Goal: Check status: Check status

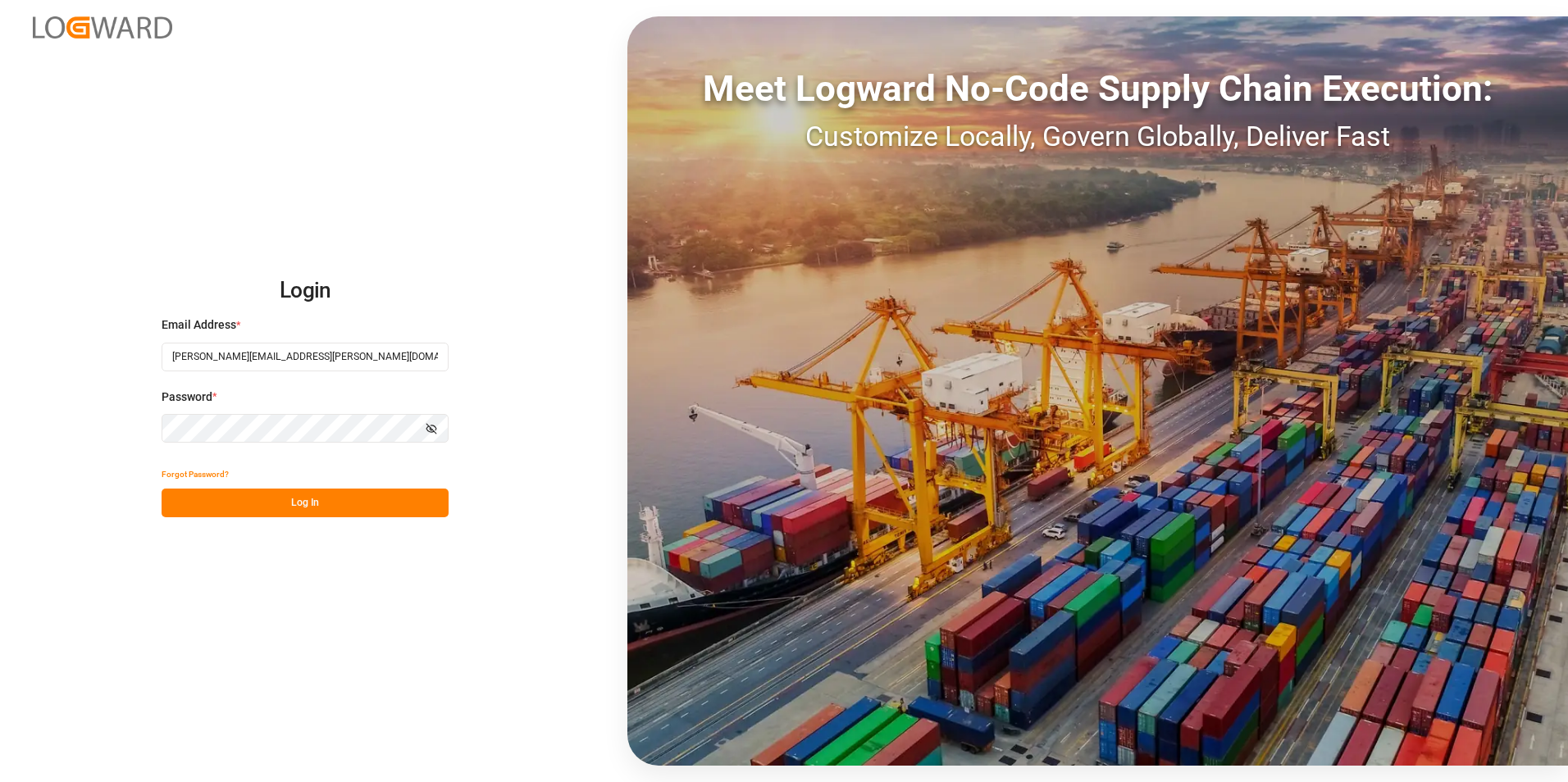
click at [324, 498] on button "Log In" at bounding box center [304, 503] width 287 height 28
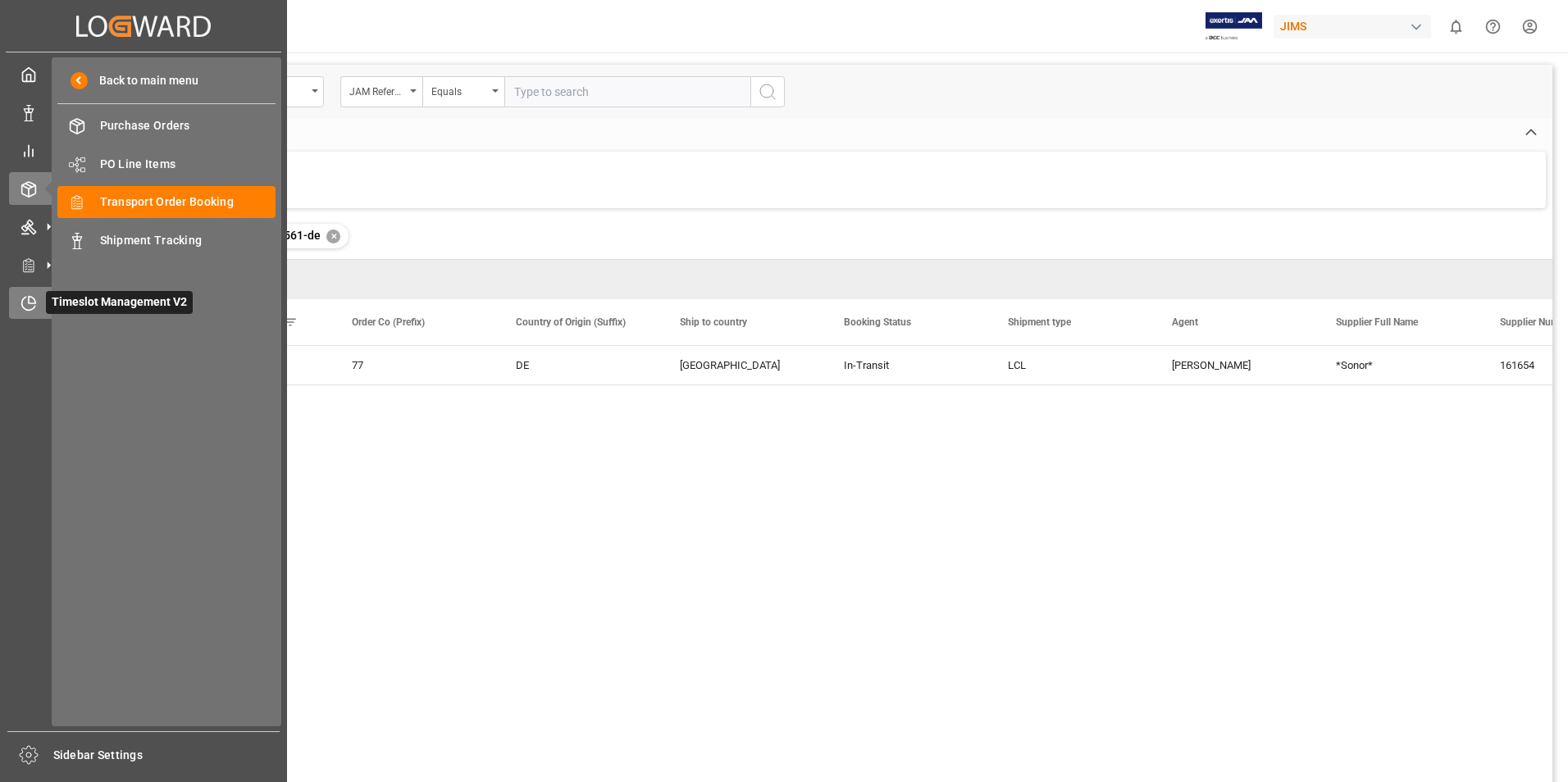
click at [76, 307] on span "Timeslot Management V2" at bounding box center [119, 302] width 147 height 23
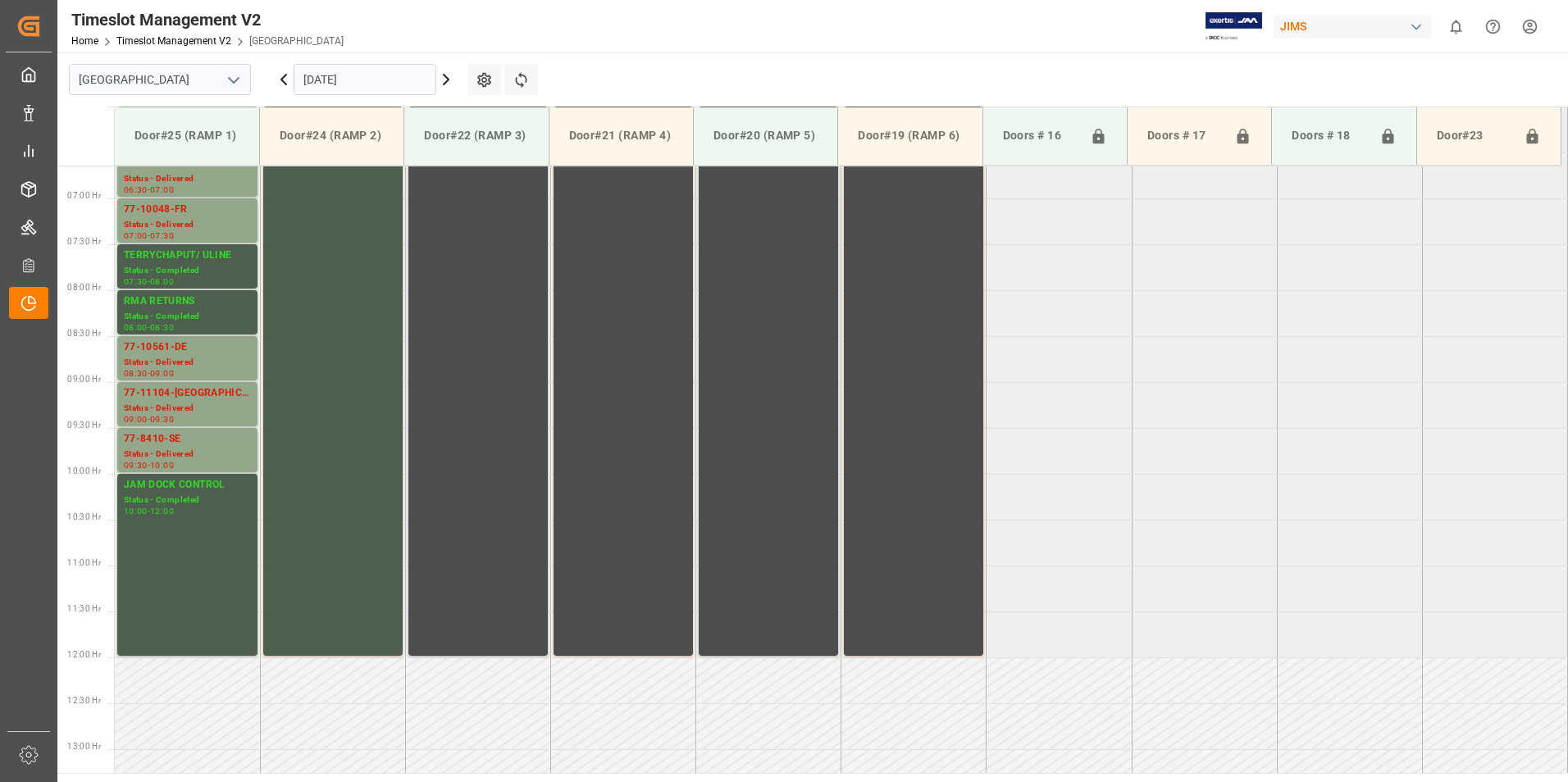
scroll to position [364, 0]
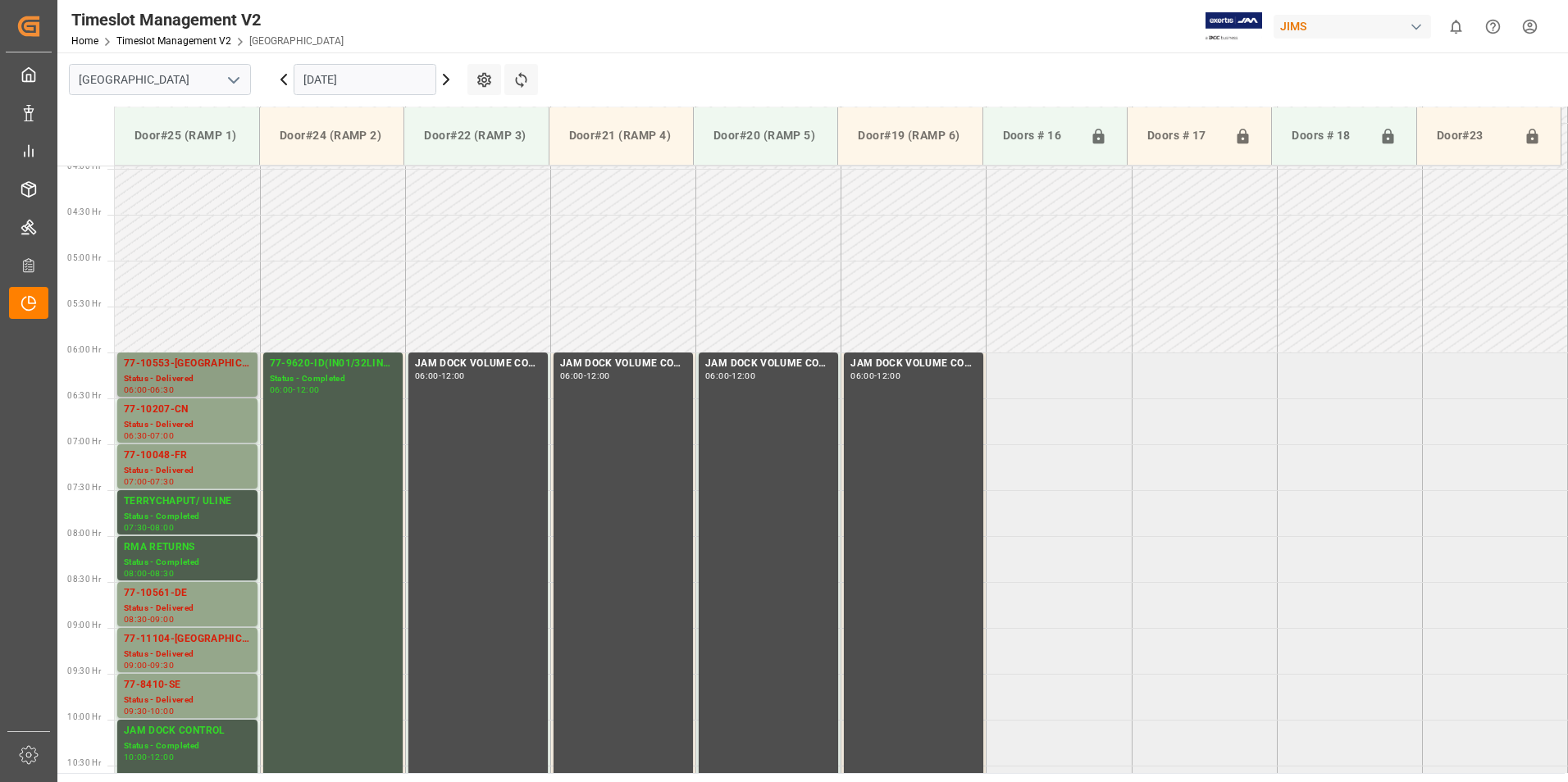
click at [189, 365] on div "77-10553-[GEOGRAPHIC_DATA]" at bounding box center [187, 364] width 127 height 16
click at [174, 427] on div "Status - Delivered" at bounding box center [187, 425] width 127 height 14
click at [178, 466] on div "Status - Delivered" at bounding box center [187, 471] width 127 height 14
click at [157, 597] on div "77-10561-DE" at bounding box center [187, 593] width 127 height 16
click at [153, 630] on div "77-11104-US Status - Delivered 09:00 - 09:30" at bounding box center [187, 650] width 140 height 44
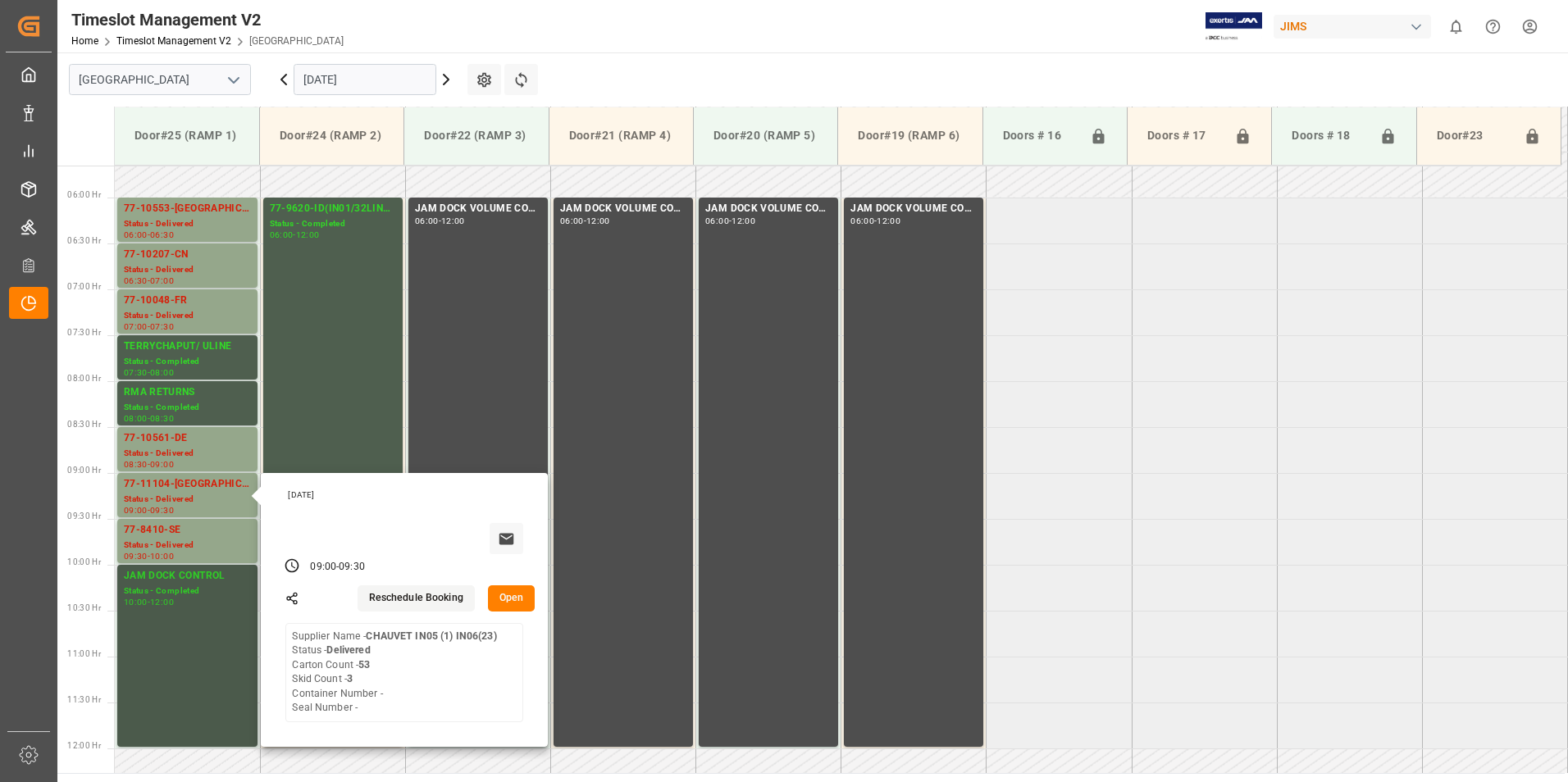
scroll to position [528, 0]
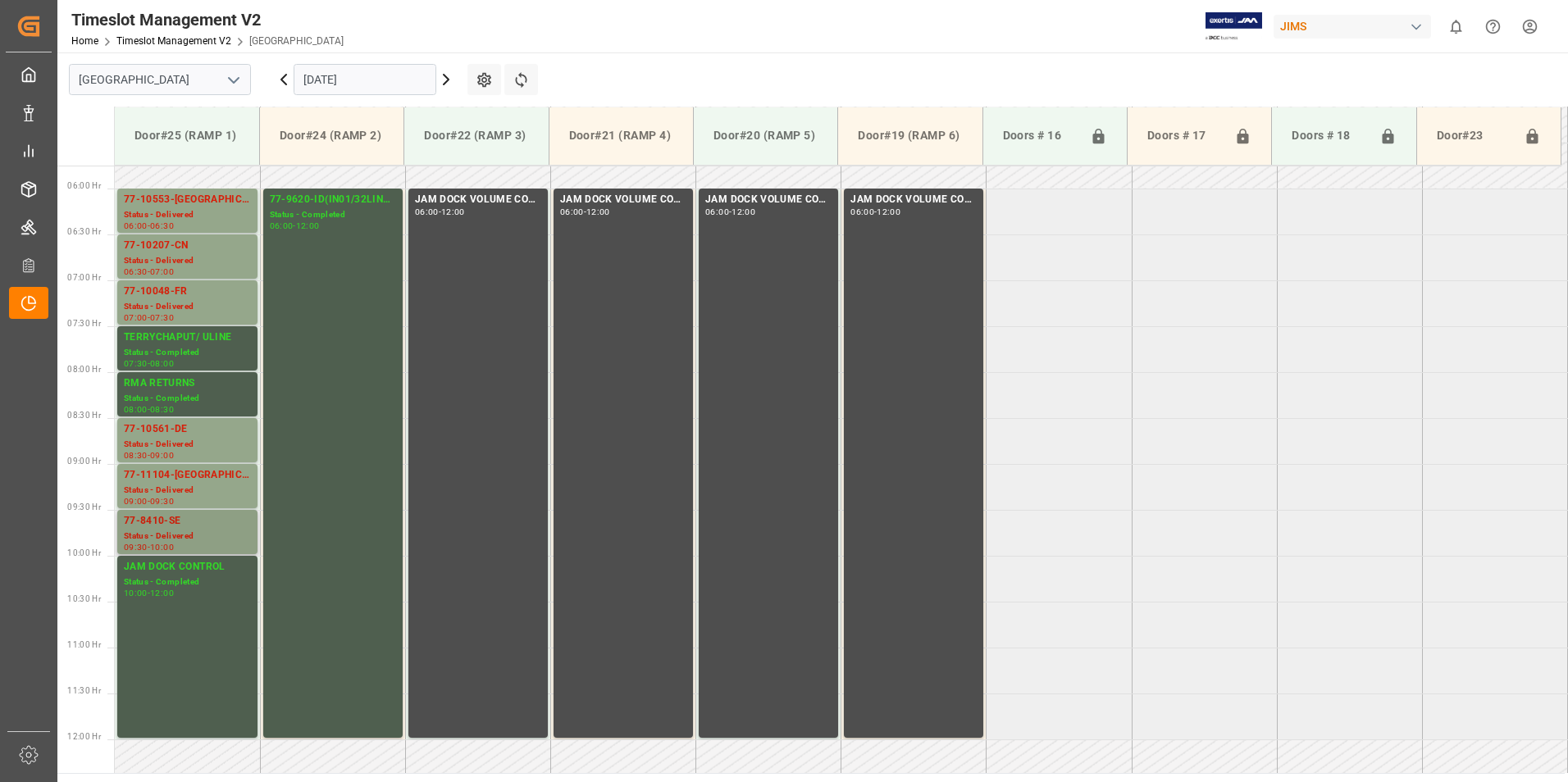
click at [163, 523] on div "77-8410-SE" at bounding box center [187, 521] width 127 height 16
click at [327, 211] on div "Status - Completed" at bounding box center [333, 214] width 126 height 14
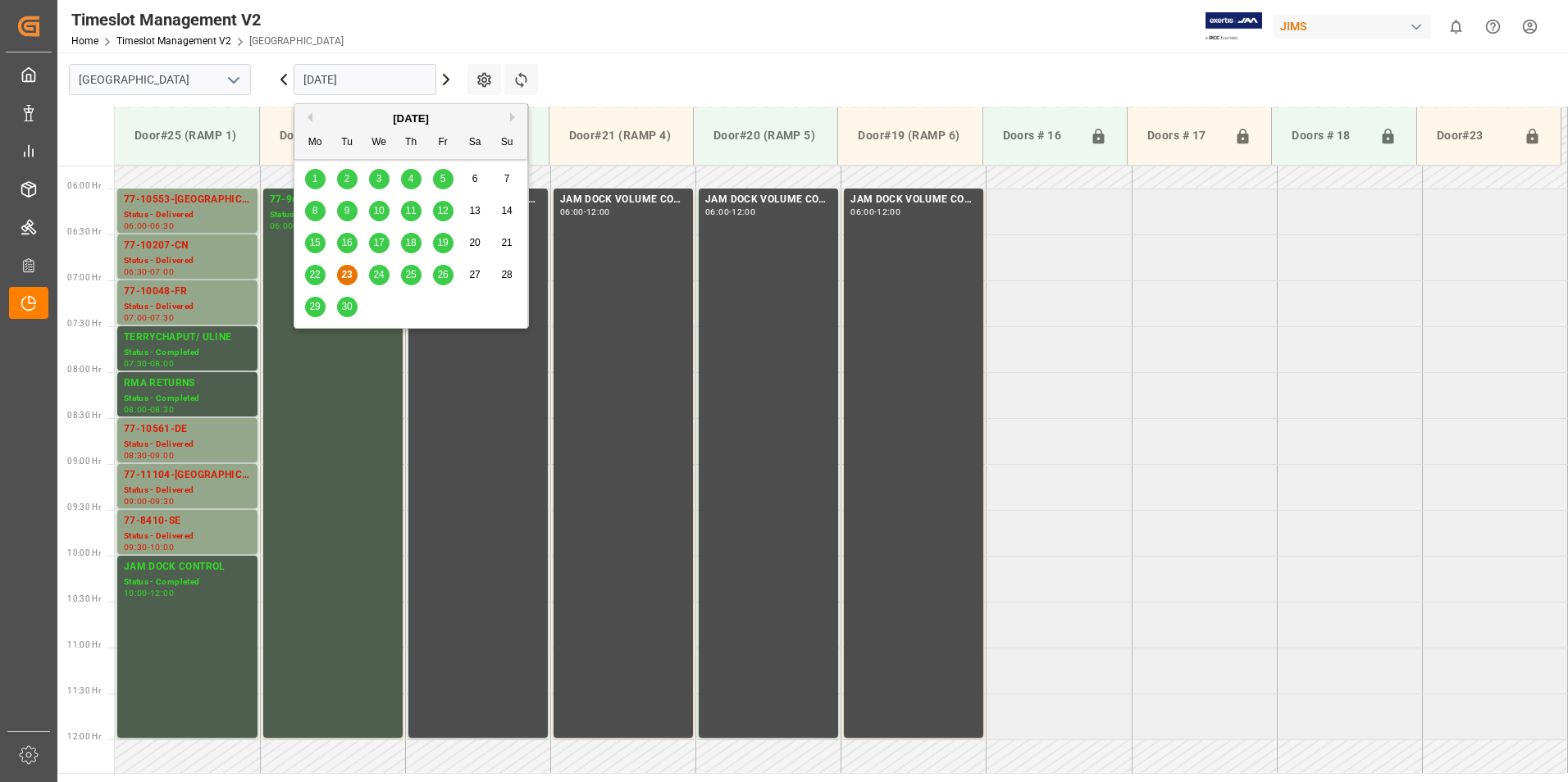
click at [324, 71] on input "[DATE]" at bounding box center [365, 80] width 143 height 31
click at [380, 272] on span "24" at bounding box center [378, 275] width 11 height 12
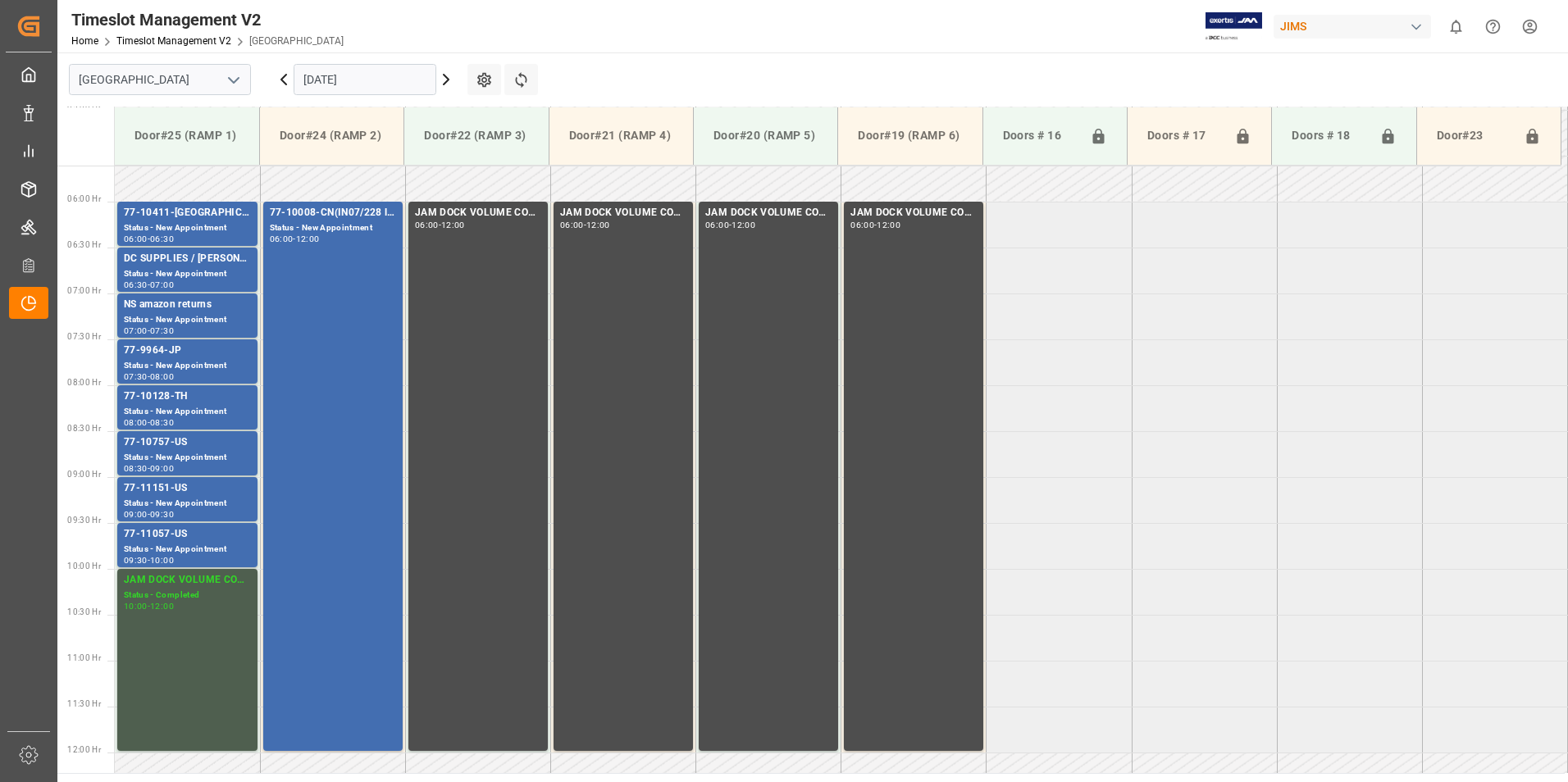
scroll to position [364, 0]
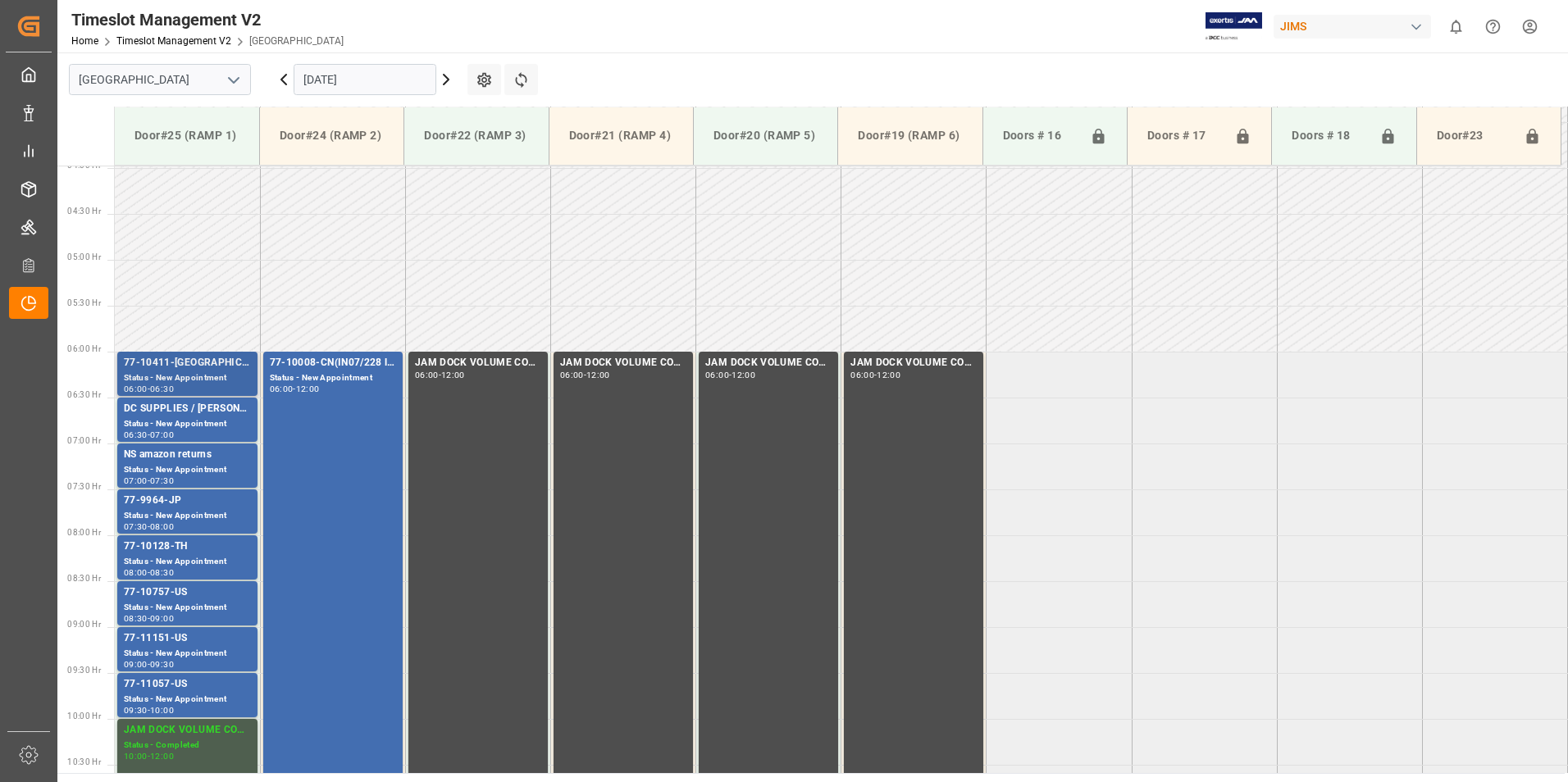
click at [188, 362] on div "77-10411-[GEOGRAPHIC_DATA]" at bounding box center [187, 364] width 127 height 16
click at [184, 463] on div "Status - New Appointment" at bounding box center [187, 470] width 127 height 14
click at [165, 508] on div "77-9964-JP" at bounding box center [187, 501] width 127 height 16
click at [171, 553] on div "77-10128-TH" at bounding box center [187, 547] width 127 height 16
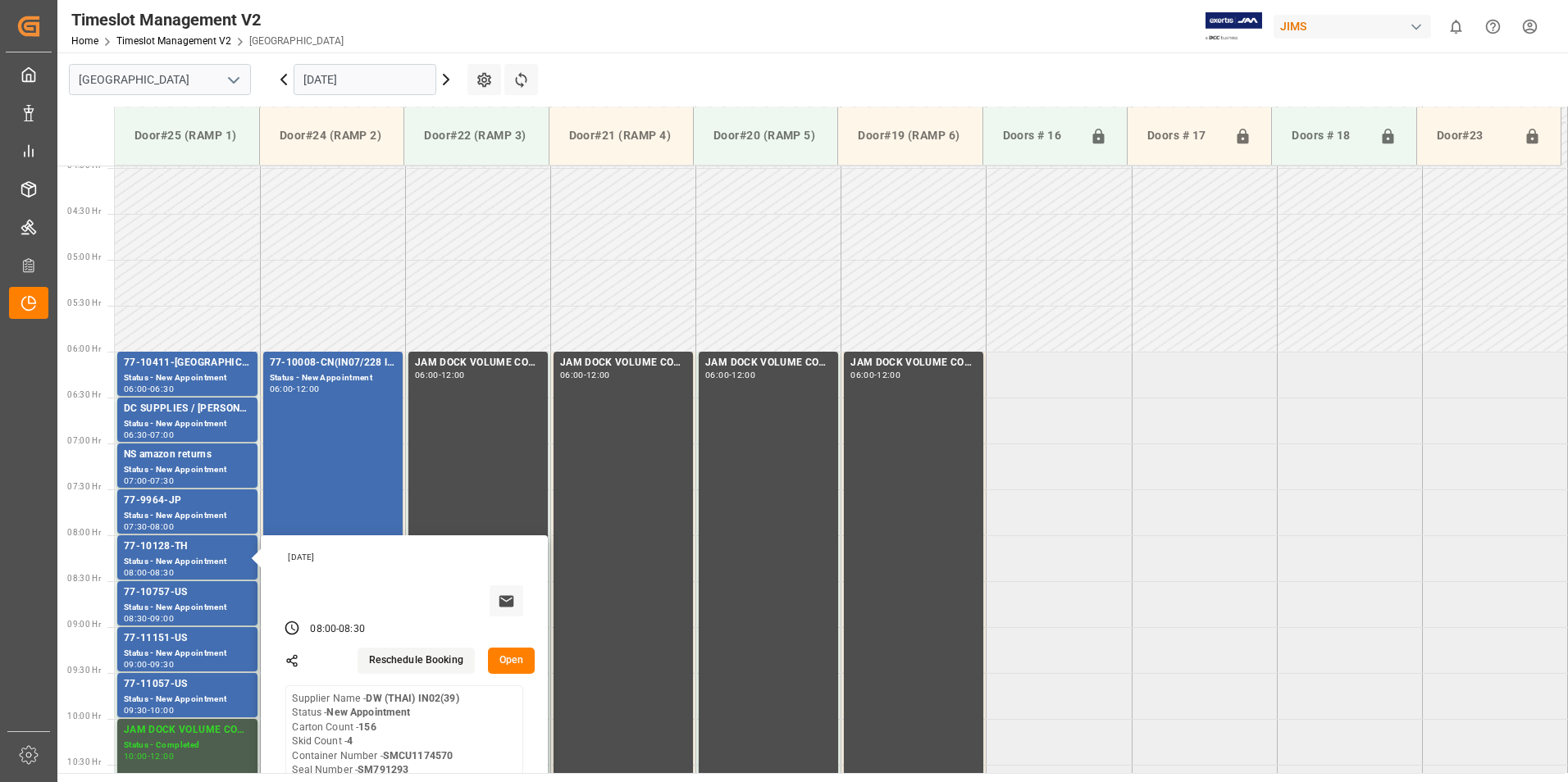
scroll to position [447, 0]
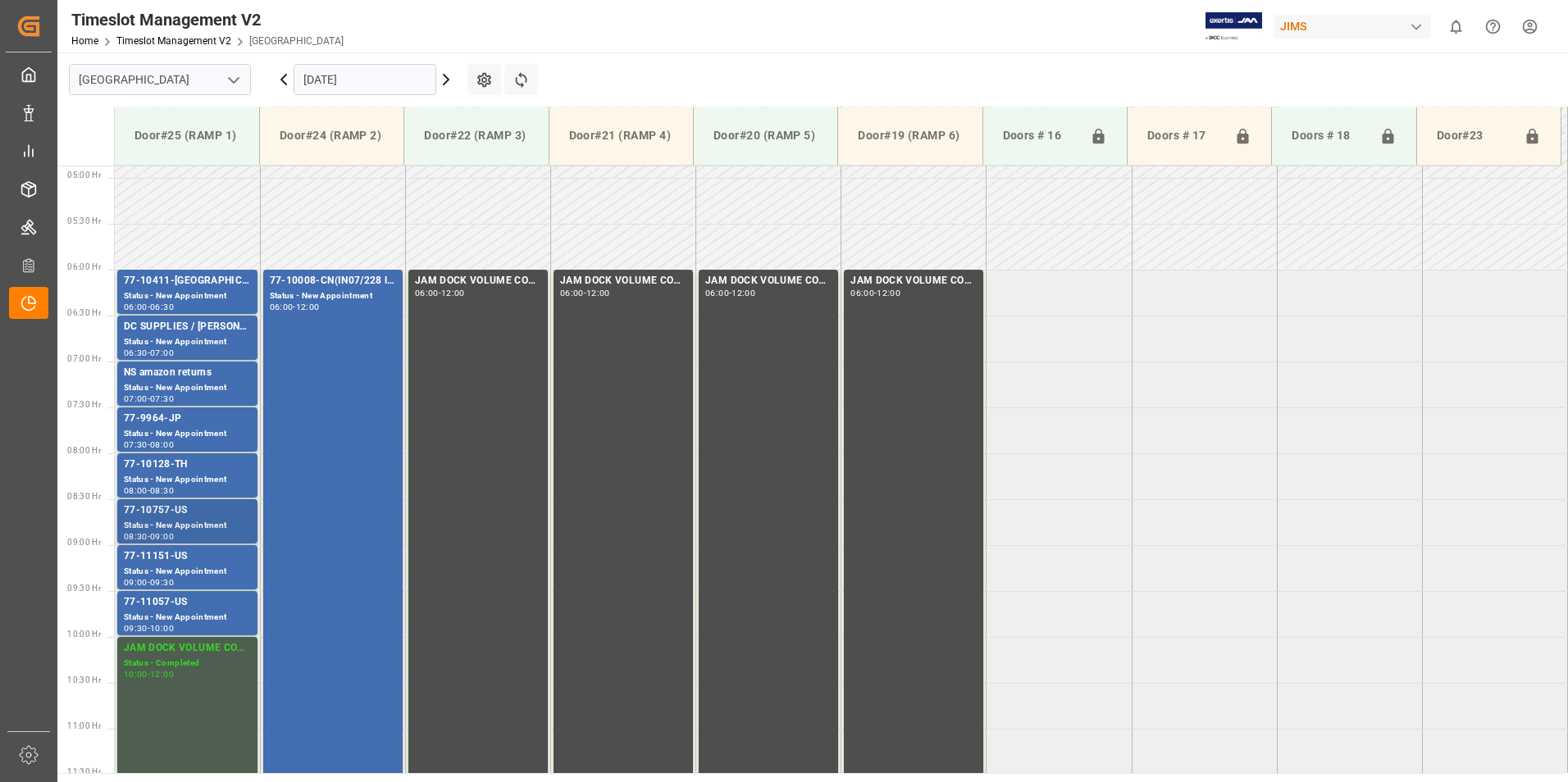
click at [144, 523] on div "Status - New Appointment" at bounding box center [187, 526] width 127 height 14
click at [163, 552] on div "77-11151-US" at bounding box center [187, 557] width 127 height 16
click at [170, 606] on div "77-11057-US" at bounding box center [187, 603] width 127 height 16
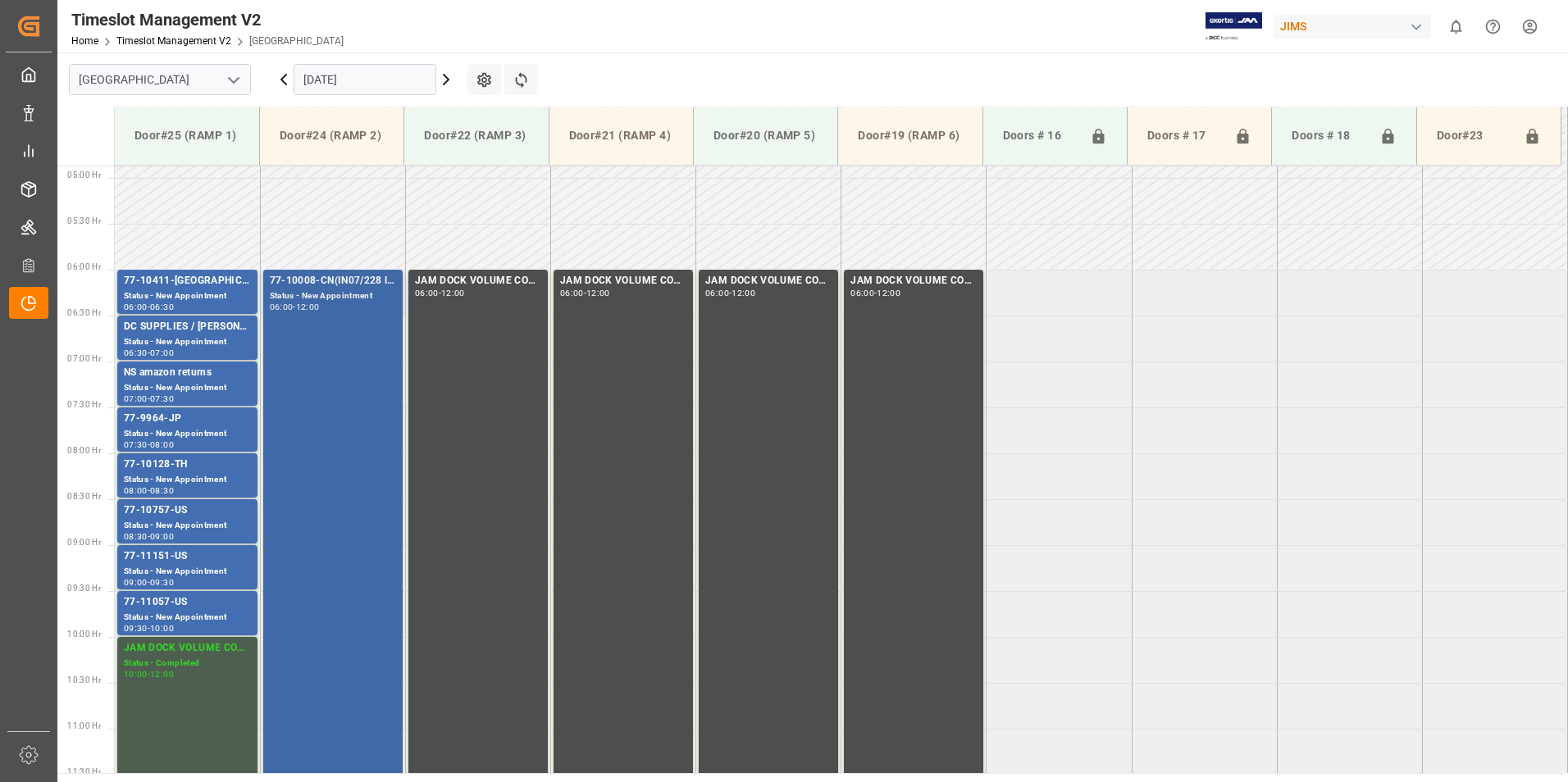
click at [317, 280] on div "77-10008-CN(IN07/228 lines)" at bounding box center [333, 281] width 126 height 16
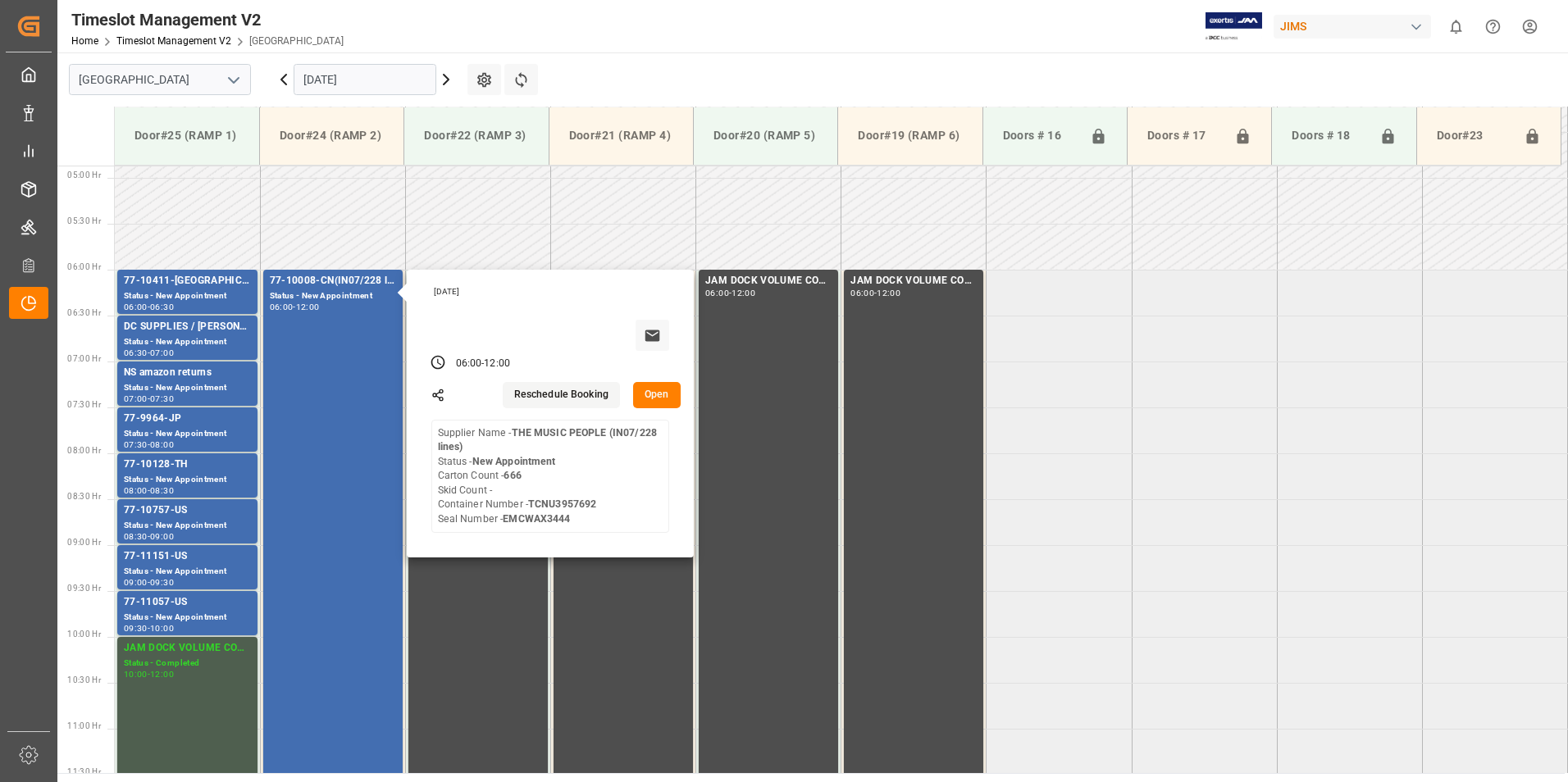
click at [344, 79] on input "[DATE]" at bounding box center [365, 80] width 143 height 31
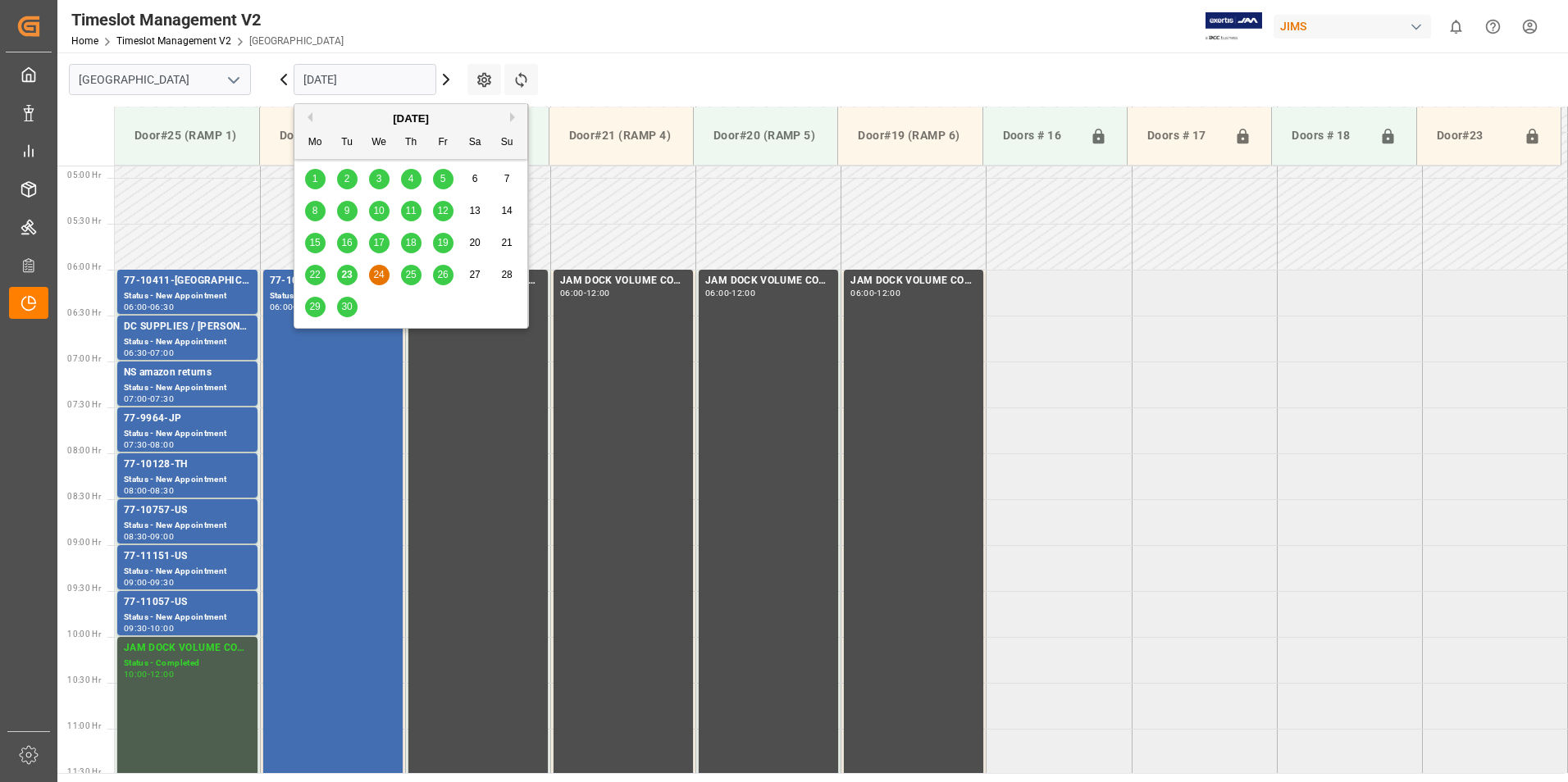
click at [411, 277] on span "25" at bounding box center [410, 275] width 11 height 12
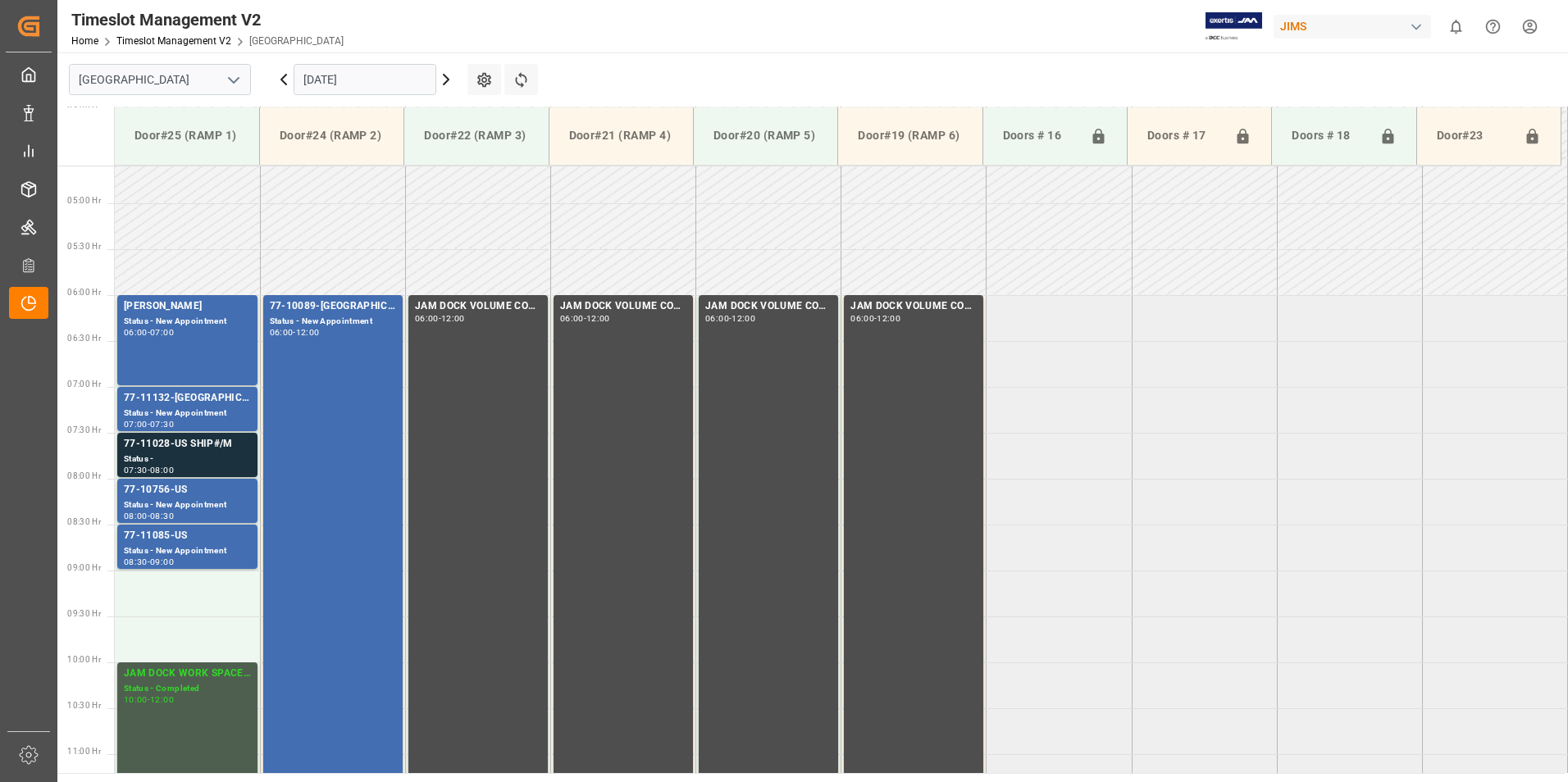
scroll to position [364, 0]
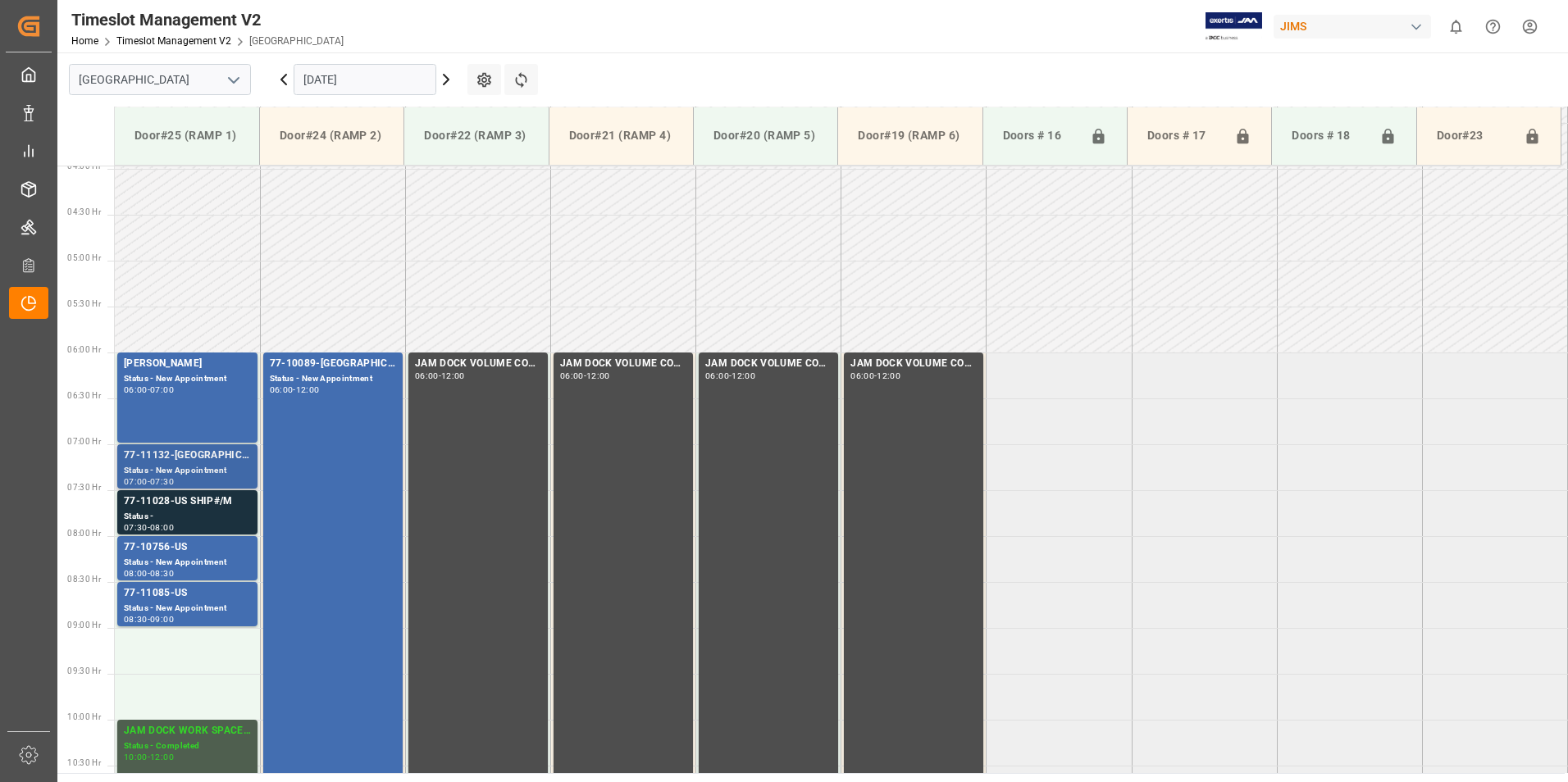
click at [165, 466] on div "Status - New Appointment" at bounding box center [187, 471] width 127 height 14
click at [159, 505] on div "77-11028-US SHIP#/M" at bounding box center [187, 502] width 127 height 16
click at [164, 550] on div "77-10756-US" at bounding box center [187, 548] width 127 height 16
click at [169, 594] on div "77-11085-US" at bounding box center [187, 593] width 127 height 16
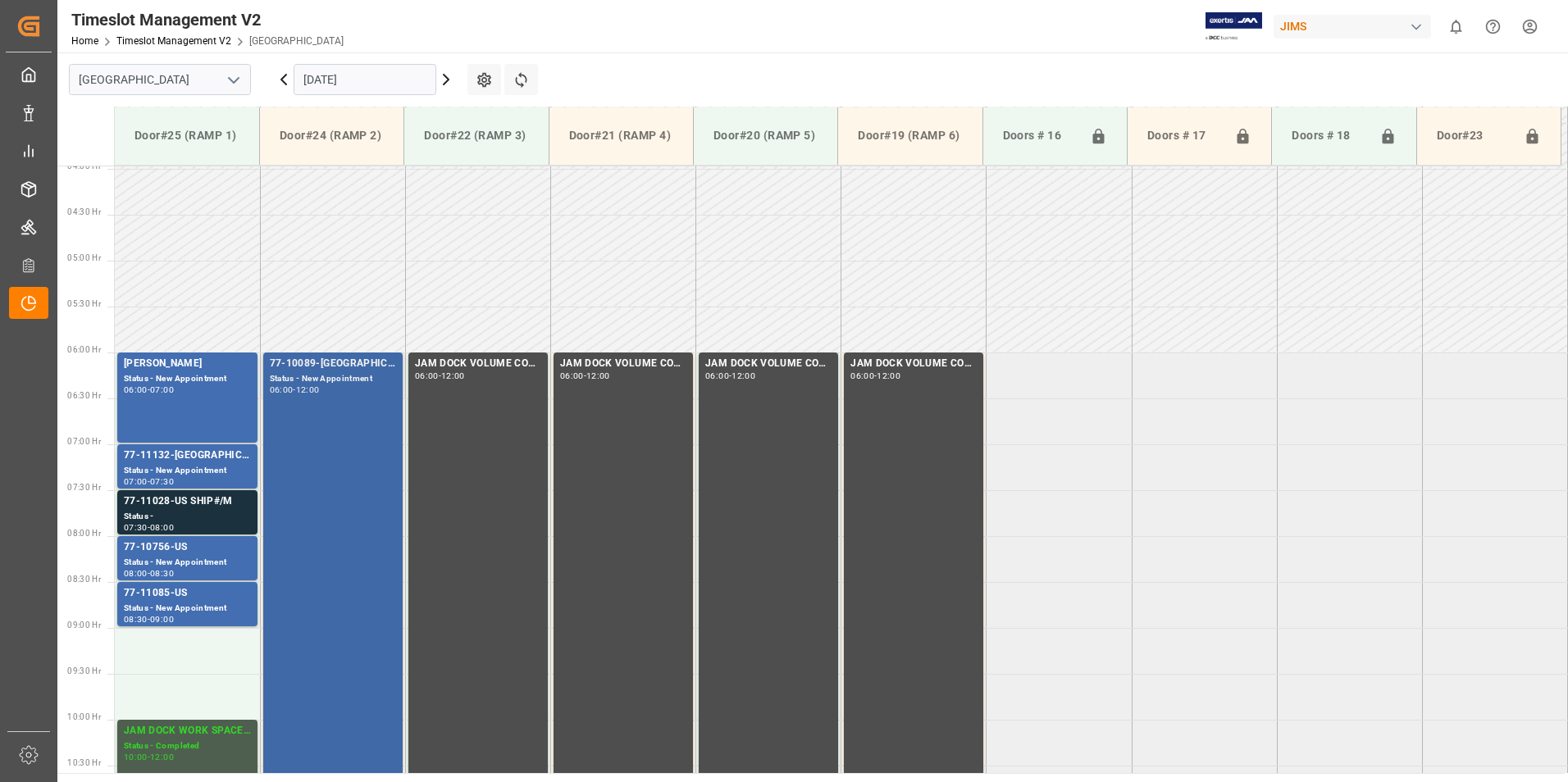
click at [312, 358] on div "77-10089-[GEOGRAPHIC_DATA](IN01/76 lines)" at bounding box center [333, 364] width 126 height 16
